Goal: Use online tool/utility: Utilize a website feature to perform a specific function

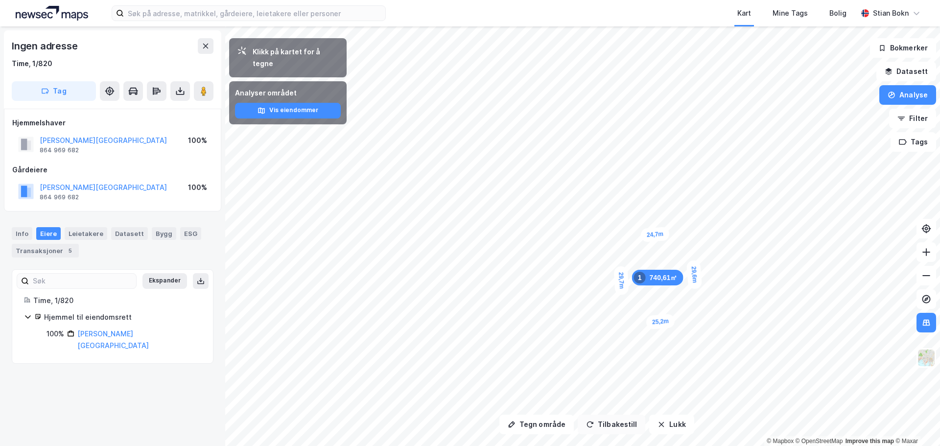
click at [619, 427] on button "Tilbakestill" at bounding box center [612, 425] width 68 height 20
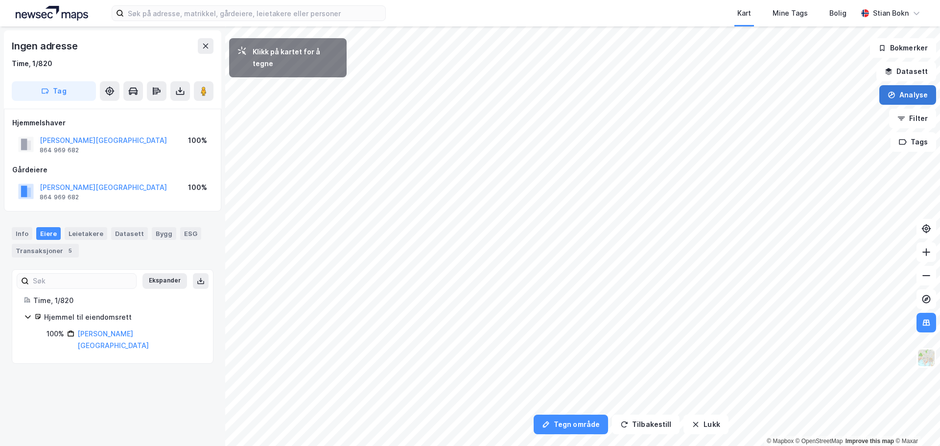
click at [909, 94] on button "Analyse" at bounding box center [907, 95] width 57 height 20
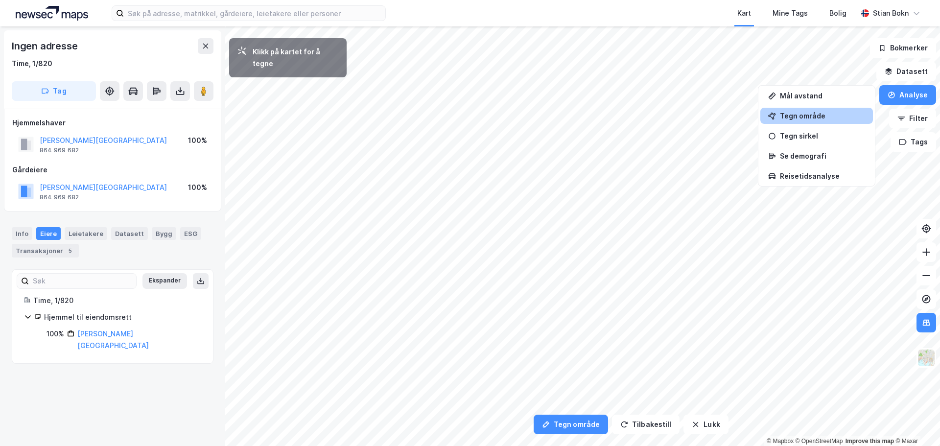
click at [832, 114] on div "Tegn område" at bounding box center [822, 116] width 85 height 8
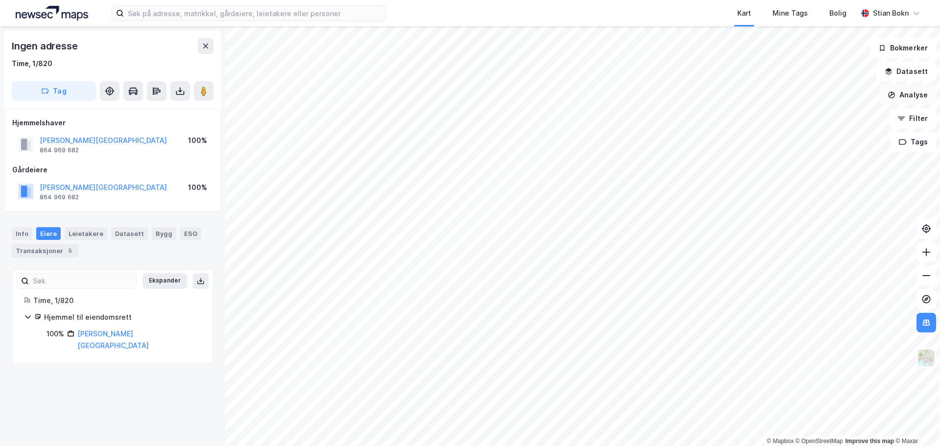
click at [924, 92] on button "Analyse" at bounding box center [907, 95] width 57 height 20
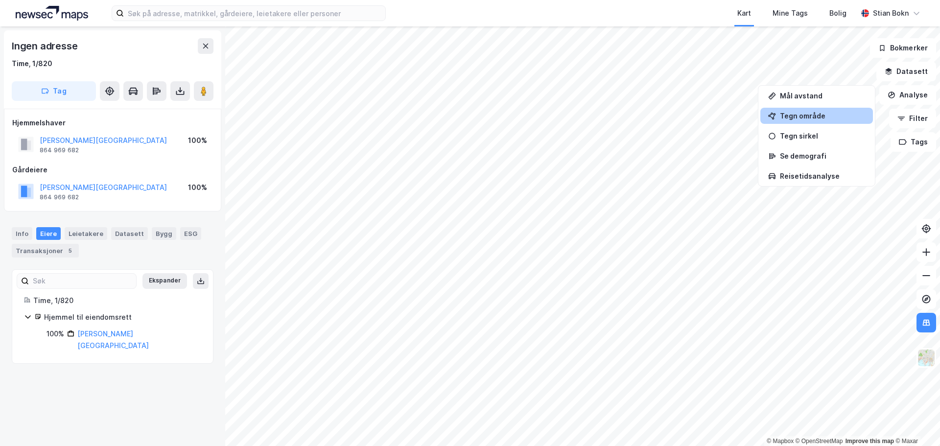
click at [816, 118] on div "Tegn område" at bounding box center [822, 116] width 85 height 8
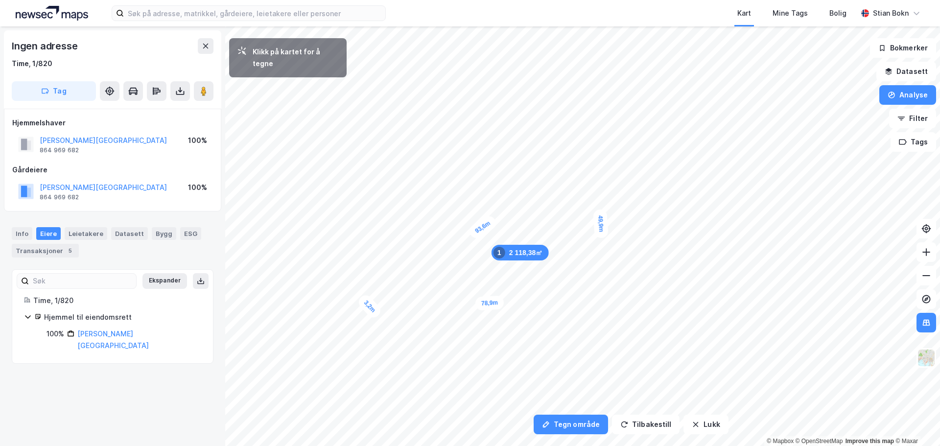
click at [367, 302] on div "3,2m" at bounding box center [369, 307] width 27 height 28
click at [576, 155] on div "7,2m" at bounding box center [585, 153] width 26 height 17
